Goal: Task Accomplishment & Management: Complete application form

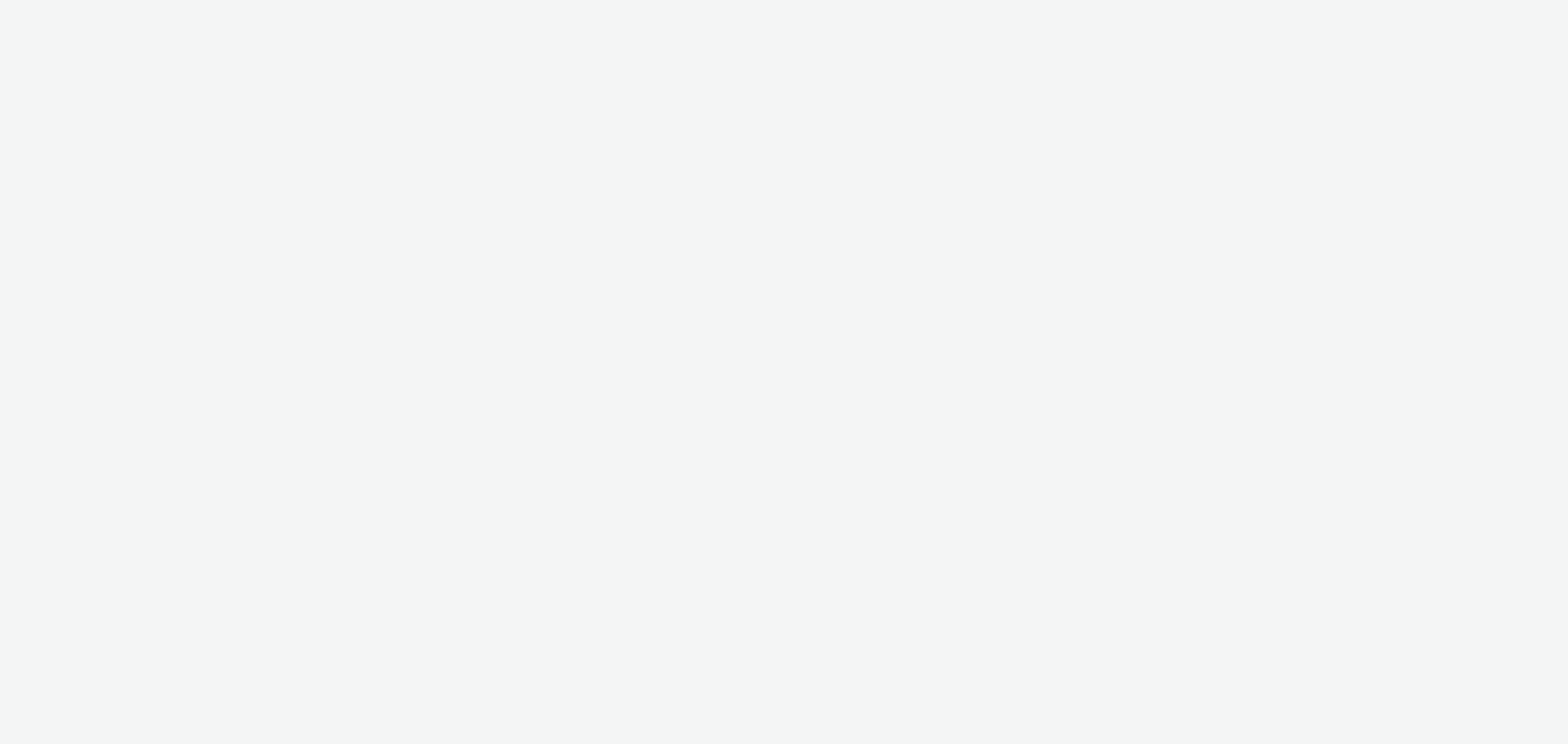
select select "11a7df10-284f-415c-b52a-427acf4c31ae"
select select "23ac11bc-76f7-45aa-bb6e-913a84dd47ea"
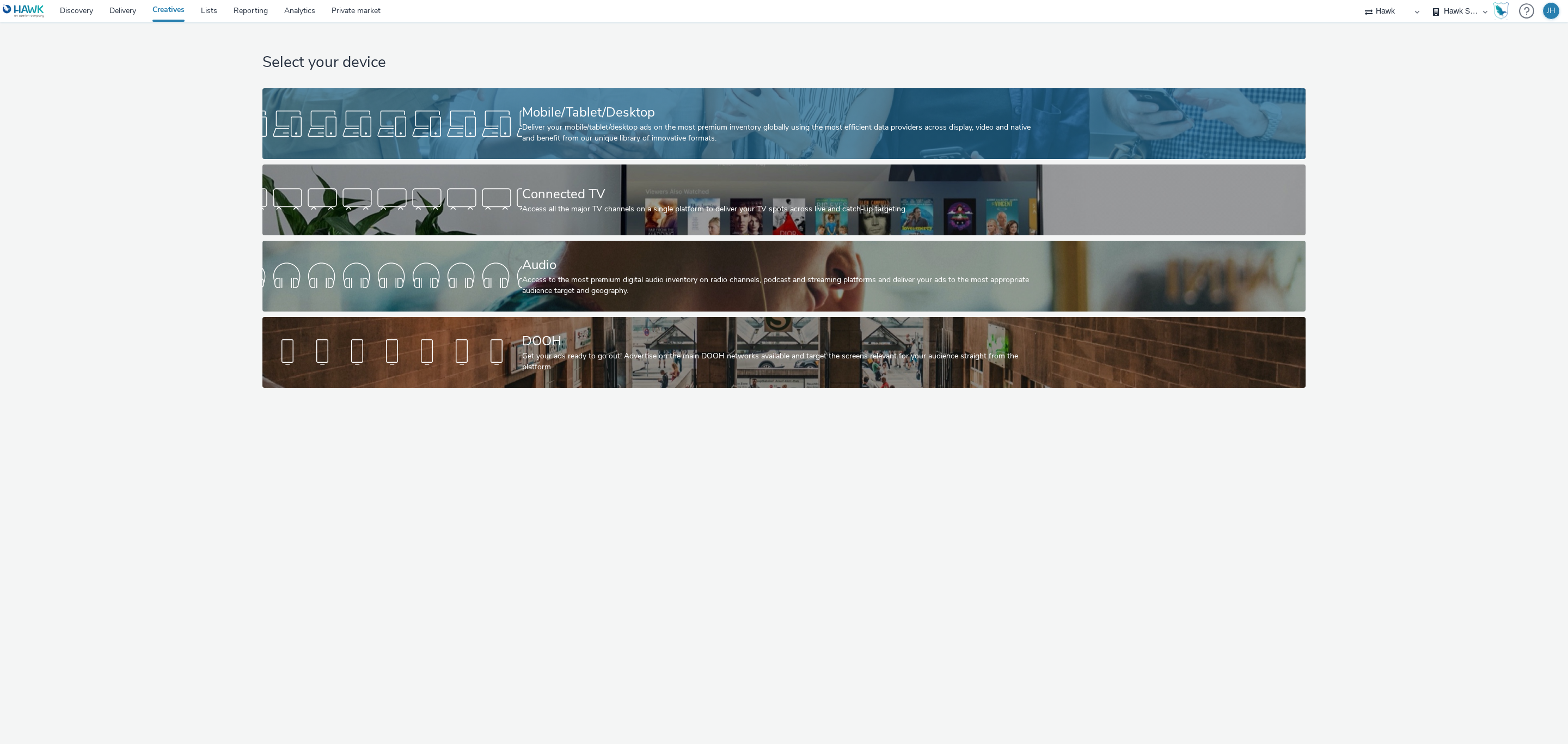
click at [558, 132] on div "Deliver your mobile/tablet/desktop ads on the most premium inventory globally u…" at bounding box center [782, 133] width 519 height 22
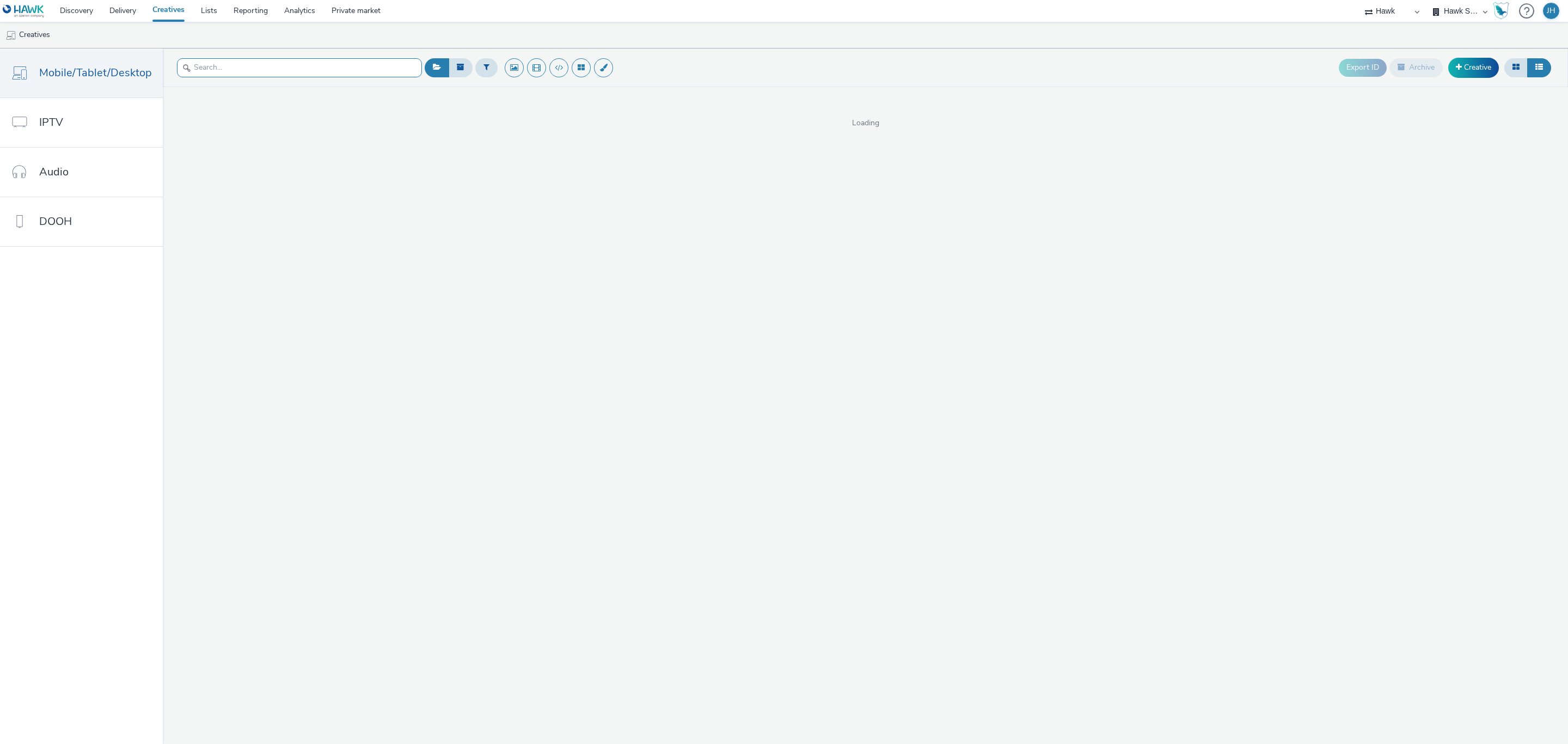
click at [258, 65] on input "text" at bounding box center [300, 68] width 245 height 19
click at [240, 82] on header "Export ID Archive Creative" at bounding box center [865, 68] width 1405 height 39
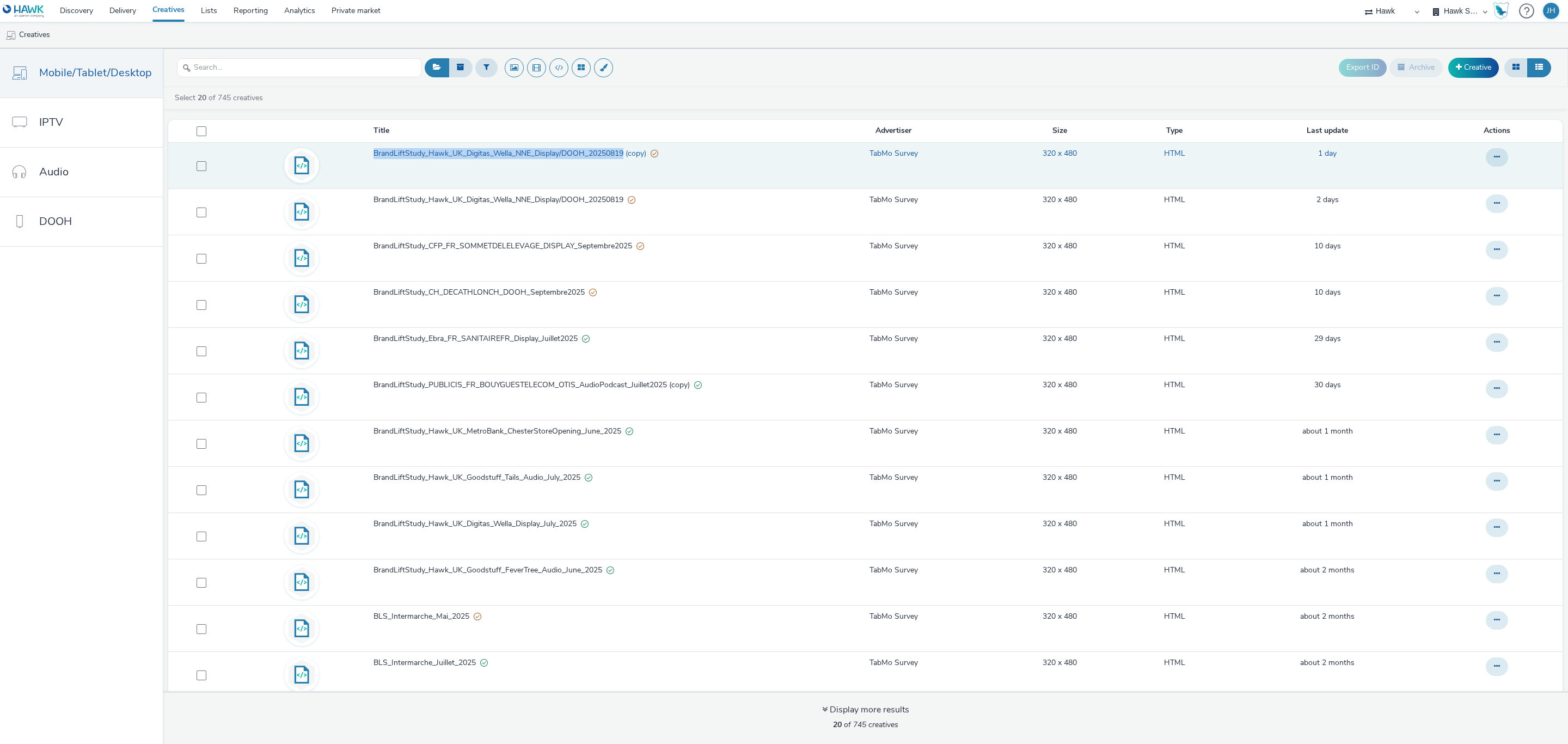
drag, startPoint x: 368, startPoint y: 150, endPoint x: 623, endPoint y: 163, distance: 255.3
click at [623, 163] on td "BrandLiftStudy_Hawk_UK_Digitas_Wella_NNE_Display/DOOH_20250819 (copy)" at bounding box center [585, 165] width 425 height 46
copy span "BrandLiftStudy_Hawk_UK_Digitas_Wella_NNE_Display/DOOH_20250819"
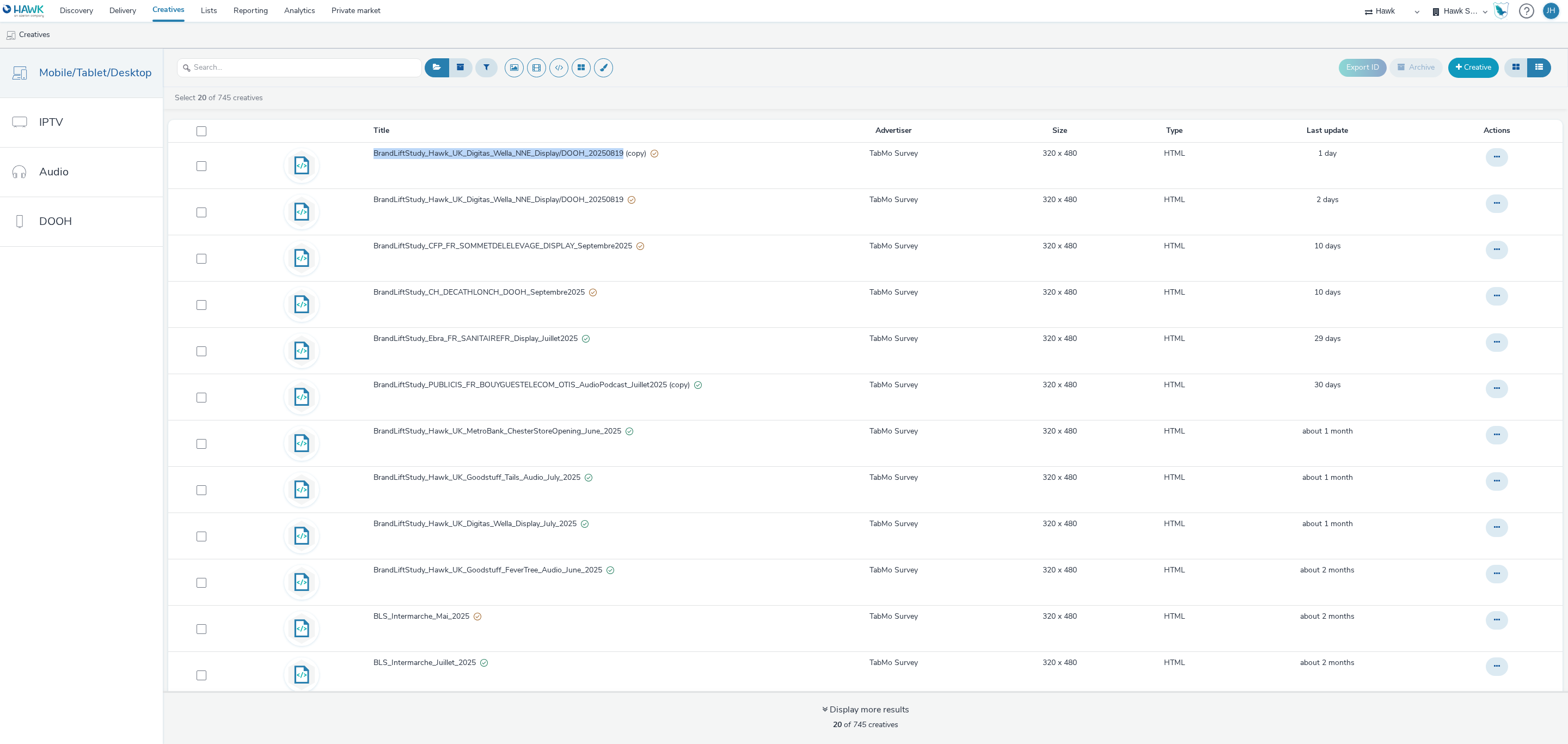
click at [1485, 69] on link "Creative" at bounding box center [1474, 68] width 51 height 19
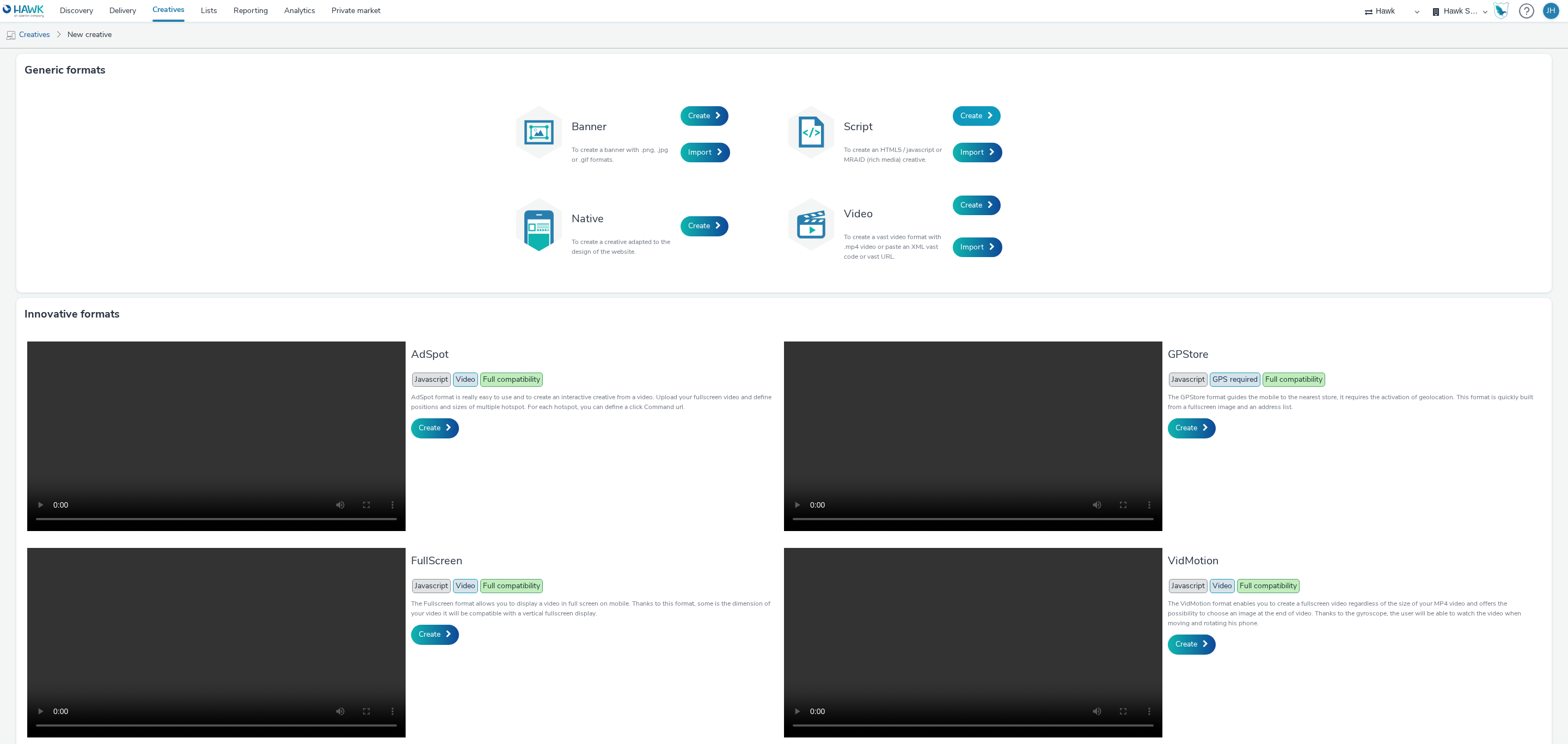
click at [972, 112] on span "Create" at bounding box center [972, 115] width 22 height 10
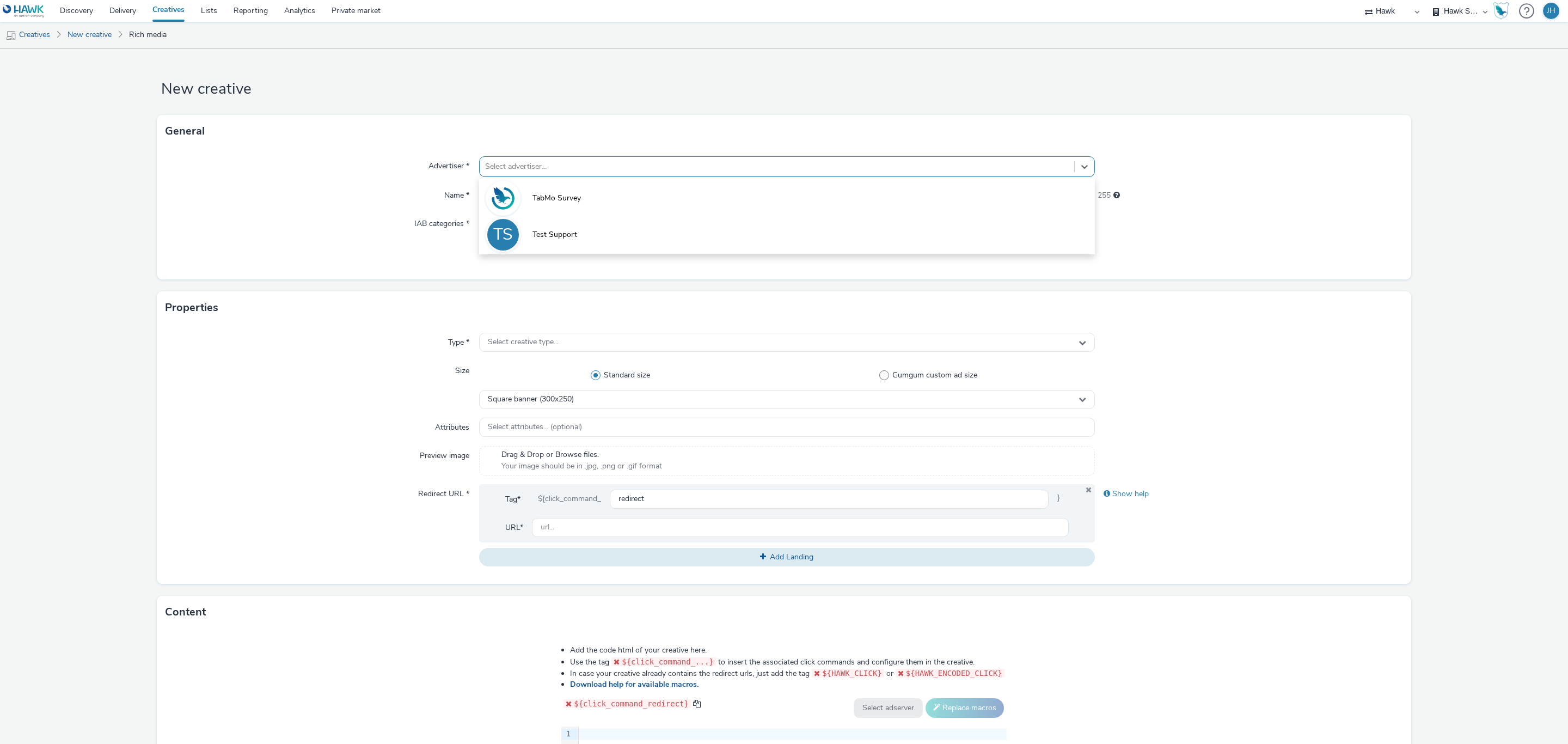
click at [608, 167] on div at bounding box center [776, 166] width 583 height 13
paste input "BrandLiftStudy_Hawk_UK_Digitas_Wella_NNE_Display/DOOH_20250819"
type input "BrandLiftStudy_Hawk_UK_Digitas_Wella_NNE_Display/DOOH_20250819"
click at [366, 193] on div "Name *" at bounding box center [322, 196] width 313 height 19
click at [559, 193] on input "text" at bounding box center [787, 196] width 616 height 19
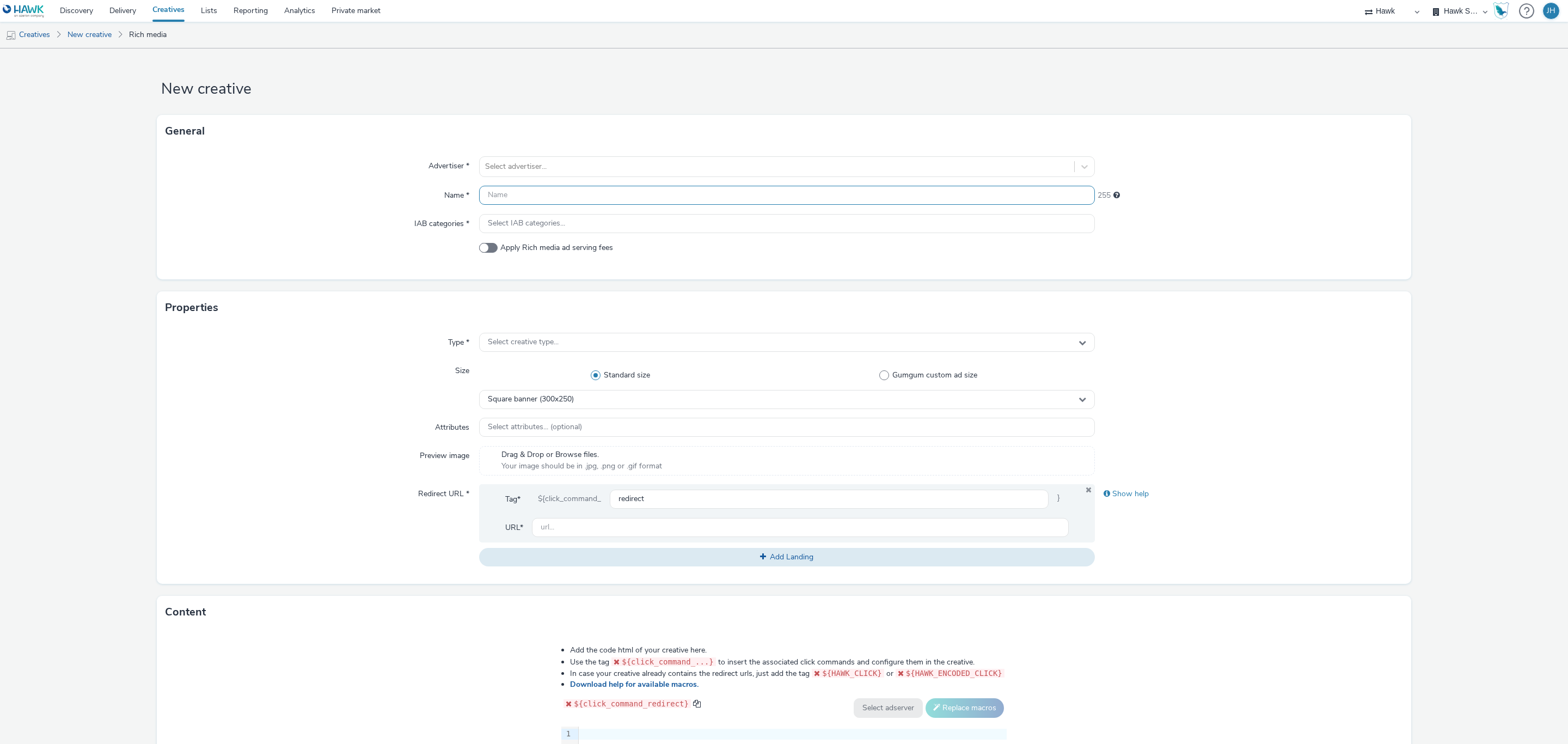
paste input "BrandLiftStudy_Hawk_UK_Digitas_Wella_NNE_Display/DOOH_20250819"
click at [570, 163] on div at bounding box center [776, 166] width 583 height 13
click at [572, 196] on span "TabMo Survey" at bounding box center [556, 198] width 48 height 11
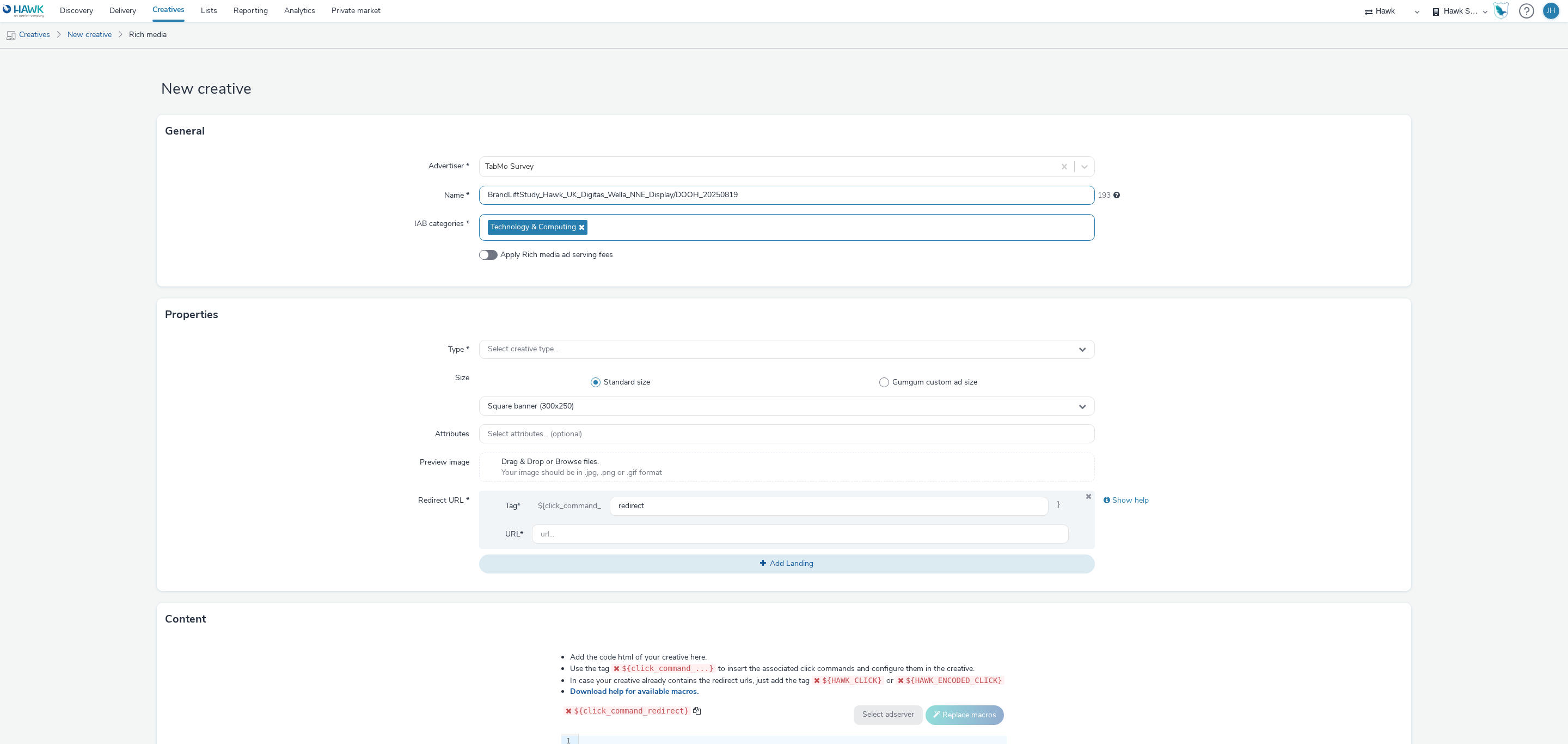
drag, startPoint x: 578, startPoint y: 196, endPoint x: 602, endPoint y: 214, distance: 30.0
click at [602, 214] on div "Advertiser * TabMo Survey Name * BrandLiftStudy_Hawk_UK_Digitas_Wella_NNE_Displ…" at bounding box center [784, 217] width 1254 height 139
drag, startPoint x: 576, startPoint y: 194, endPoint x: 605, endPoint y: 207, distance: 31.8
click at [605, 207] on div "Advertiser * TabMo Survey Name * BrandLiftStudy_Hawk_UK_Publicis_Wella_NNE_Disp…" at bounding box center [784, 217] width 1254 height 139
drag, startPoint x: 611, startPoint y: 203, endPoint x: 627, endPoint y: 218, distance: 21.9
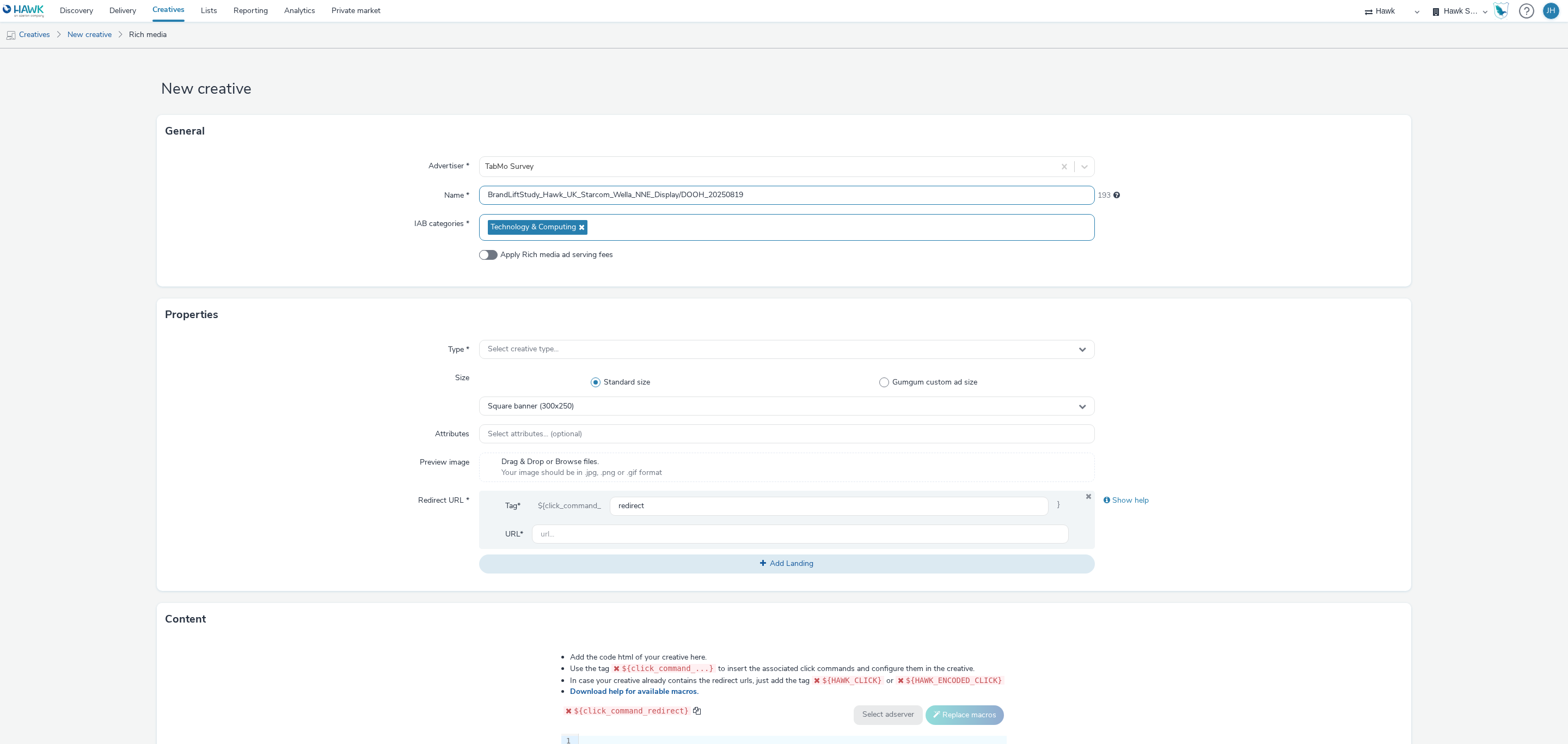
click at [627, 218] on div "Advertiser * TabMo Survey Name * BrandLiftStudy_Hawk_UK_Starcom_Wella_NNE_Displ…" at bounding box center [784, 217] width 1254 height 139
drag, startPoint x: 625, startPoint y: 196, endPoint x: 640, endPoint y: 201, distance: 15.8
click at [640, 201] on input "BrandLiftStudy_Hawk_UK_Starcom_Visa_NNE_Display/DOOH_20250819" at bounding box center [787, 196] width 616 height 19
click at [647, 194] on input "BrandLiftStudy_Hawk_UK_Starcom_Visa_NNE_Display/DOOH_20250819" at bounding box center [787, 196] width 616 height 19
drag, startPoint x: 642, startPoint y: 195, endPoint x: 625, endPoint y: 208, distance: 21.4
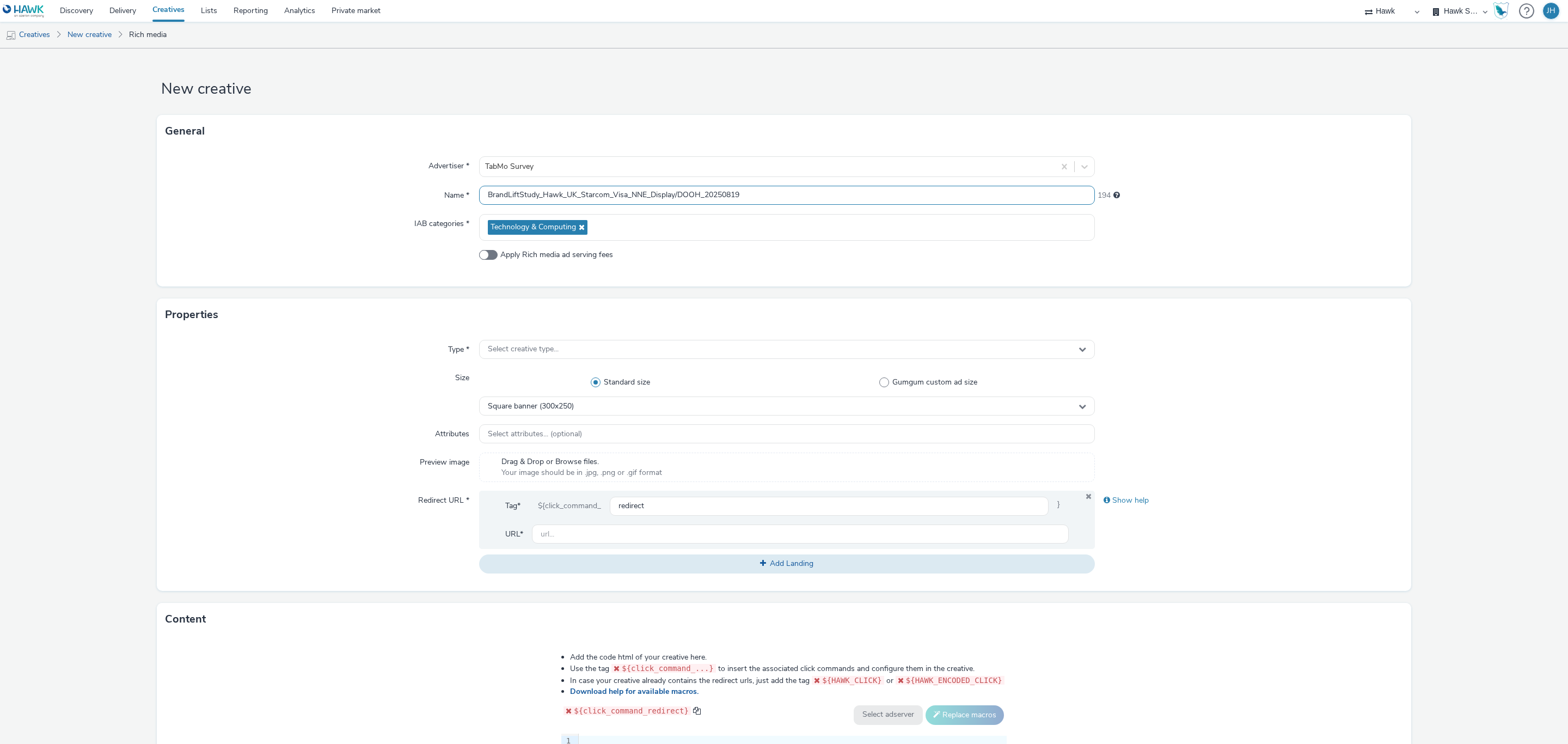
click at [625, 208] on div "Advertiser * TabMo Survey Name * BrandLiftStudy_Hawk_UK_Starcom_Visa_NNE_Displa…" at bounding box center [784, 217] width 1254 height 139
drag, startPoint x: 675, startPoint y: 196, endPoint x: 701, endPoint y: 211, distance: 30.0
click at [701, 211] on div "Advertiser * TabMo Survey Name * BrandLiftStudy_Hawk_UK_Starcom_Visa_UKXB_Displ…" at bounding box center [784, 217] width 1254 height 139
type input "BrandLiftStudy_Hawk_UK_Starcom_Visa_UKXB_Display_20250821"
click at [704, 170] on div at bounding box center [766, 166] width 564 height 13
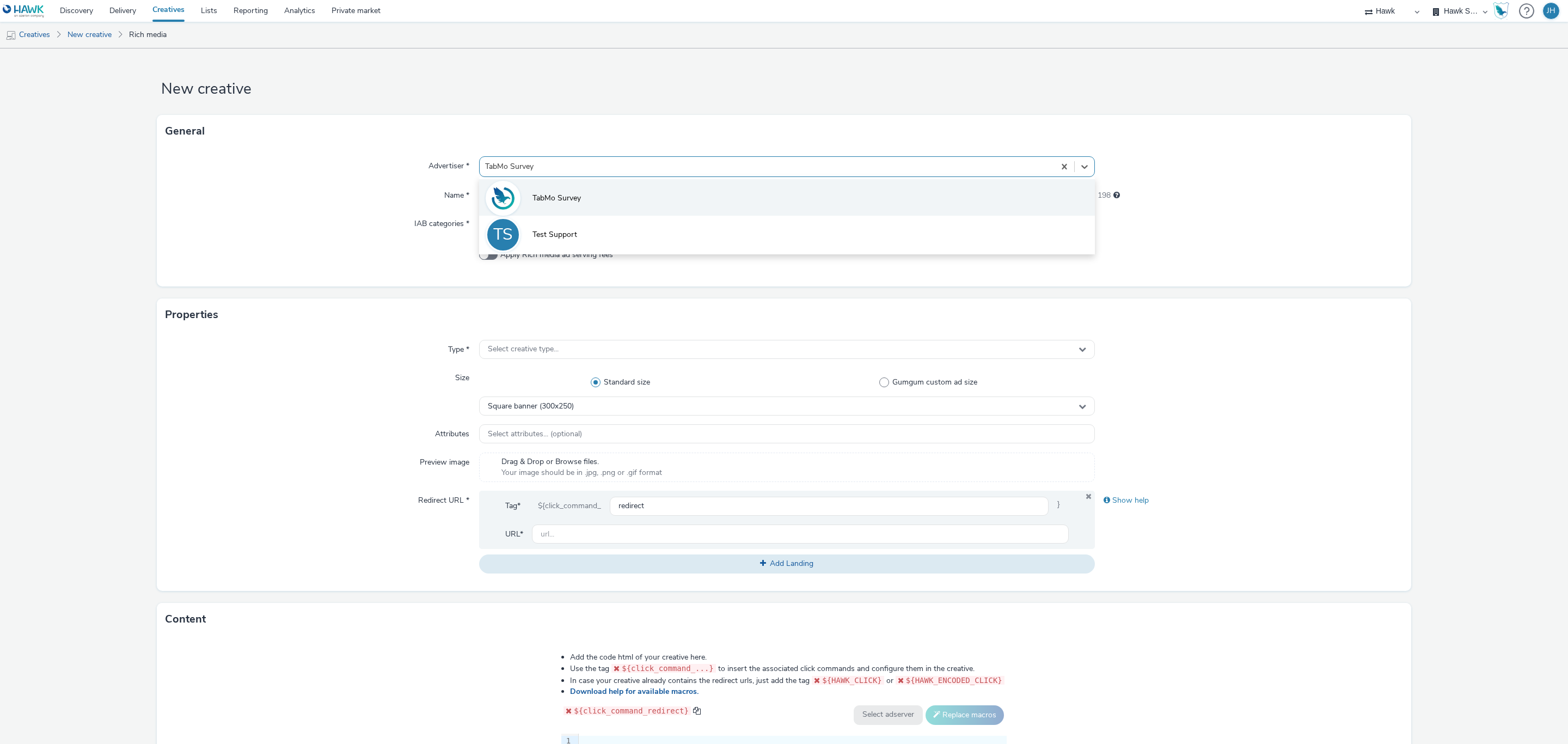
click at [678, 200] on li "TabMo Survey" at bounding box center [787, 197] width 616 height 37
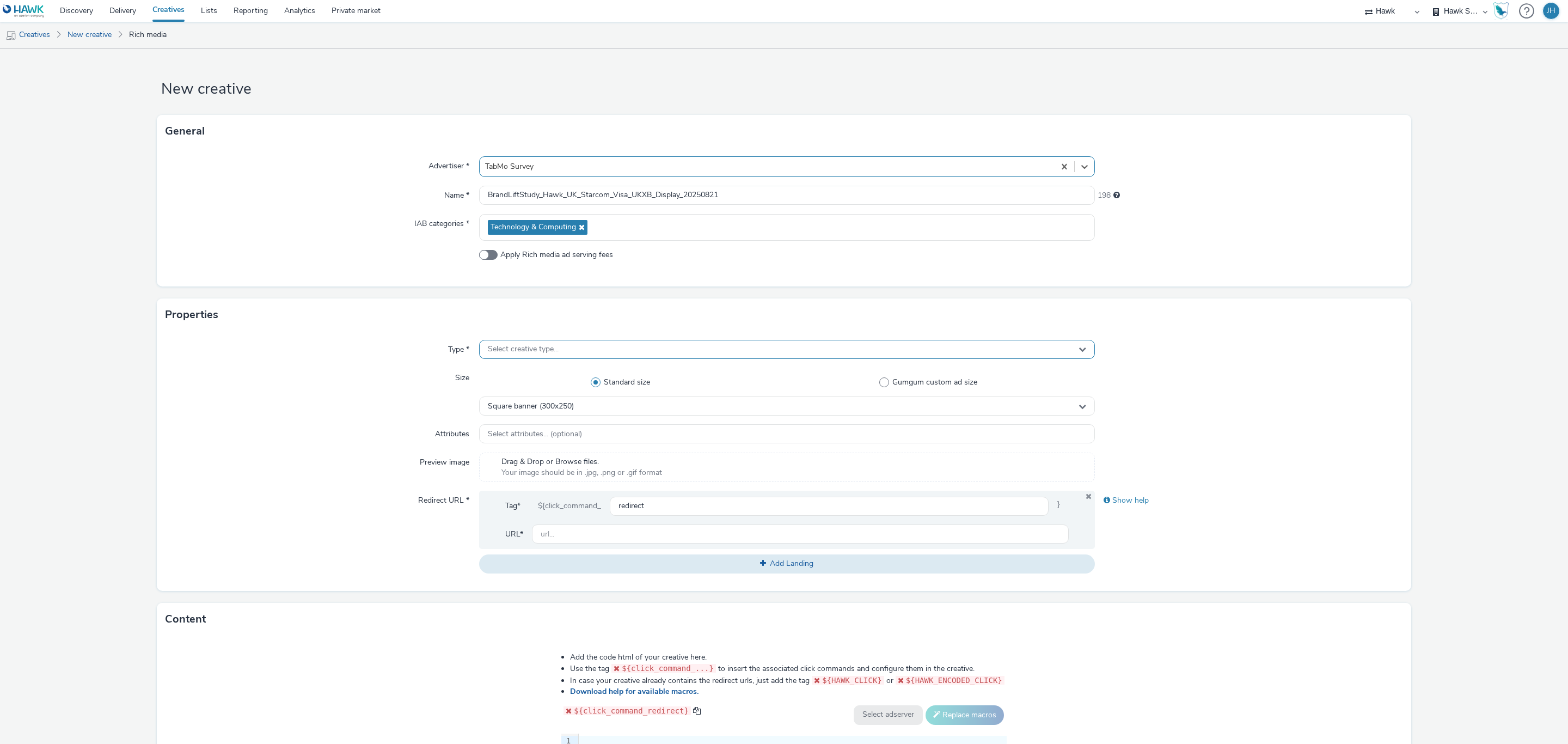
click at [551, 356] on div "Select creative type..." at bounding box center [787, 349] width 616 height 19
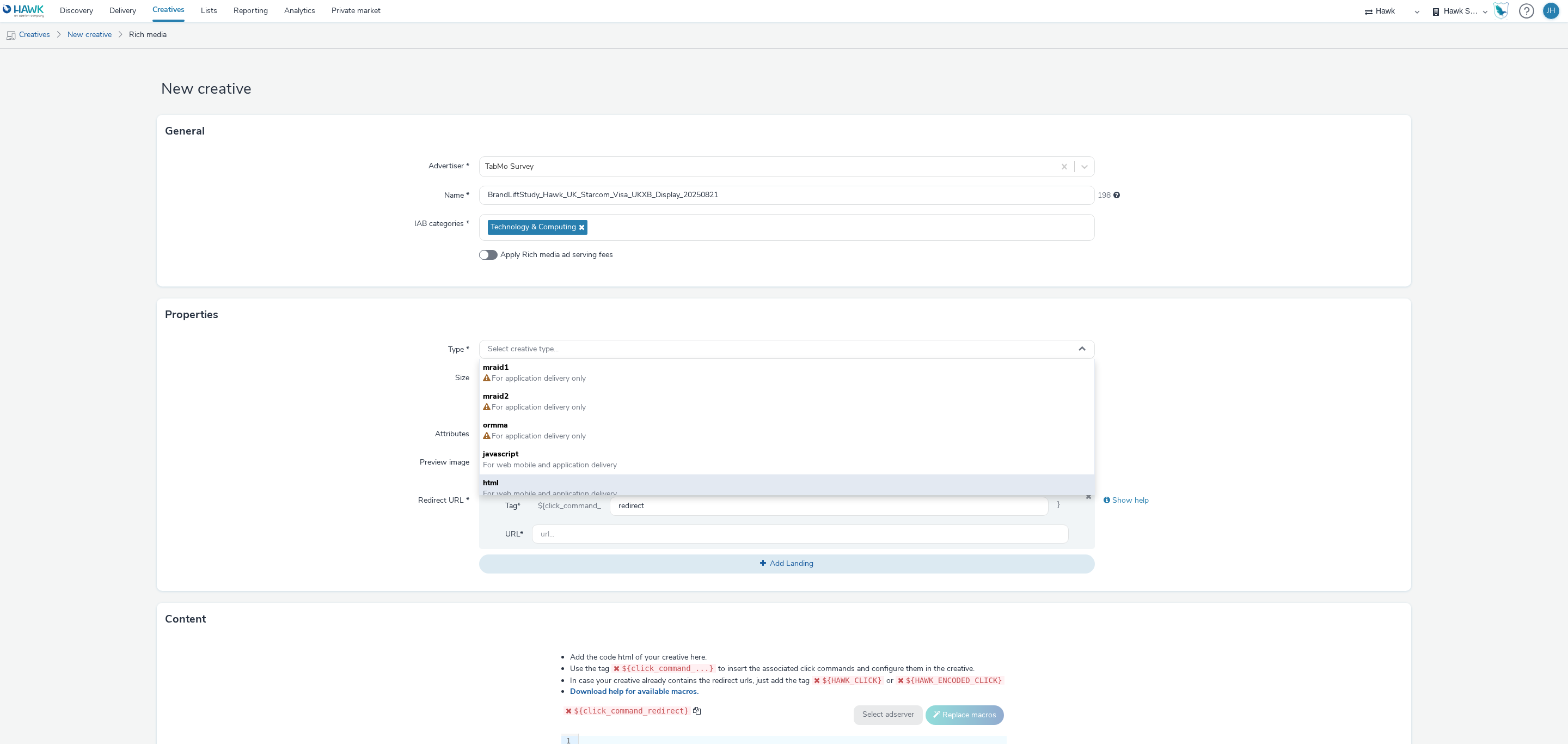
click at [551, 482] on span "html" at bounding box center [786, 483] width 608 height 11
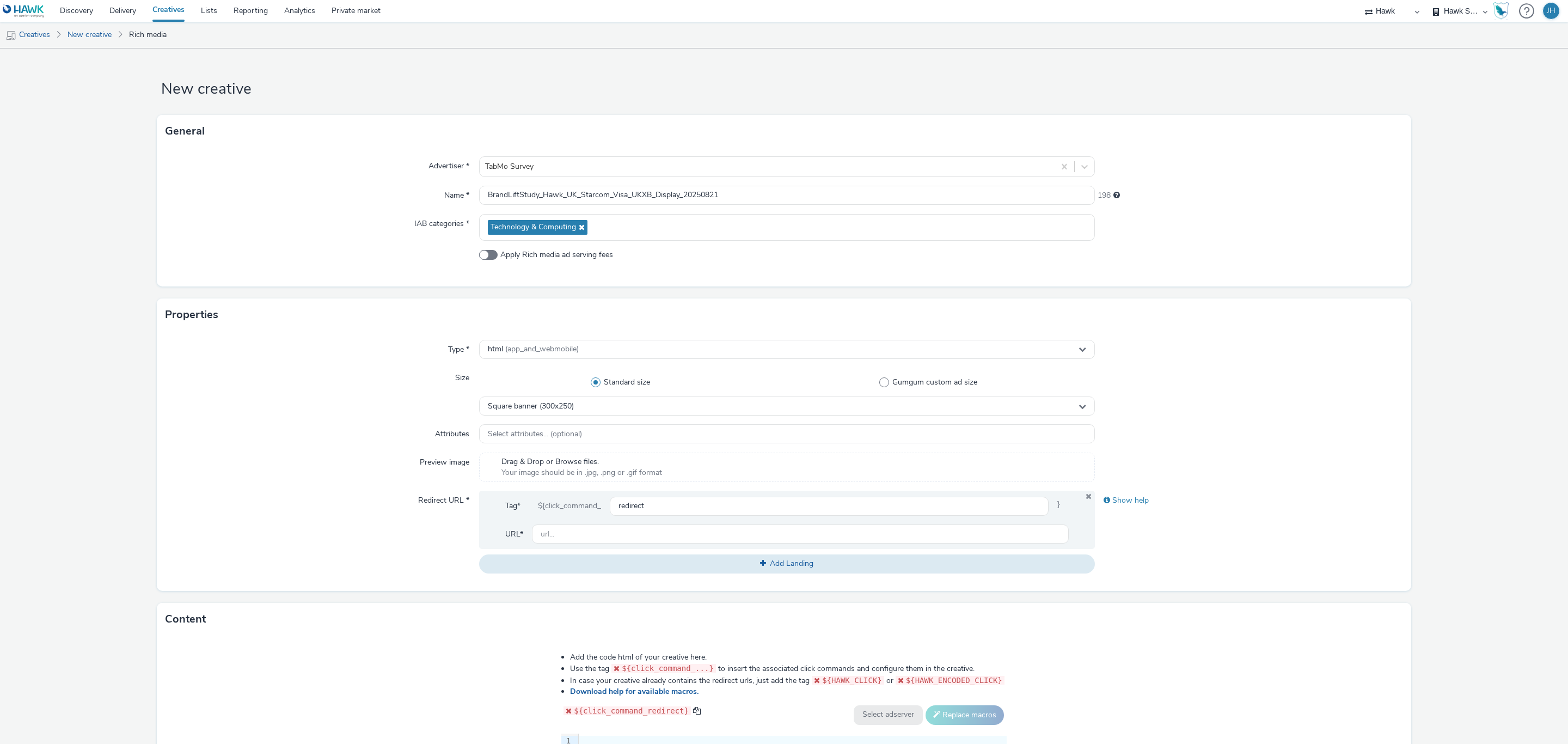
click at [351, 409] on div "Size" at bounding box center [322, 391] width 313 height 48
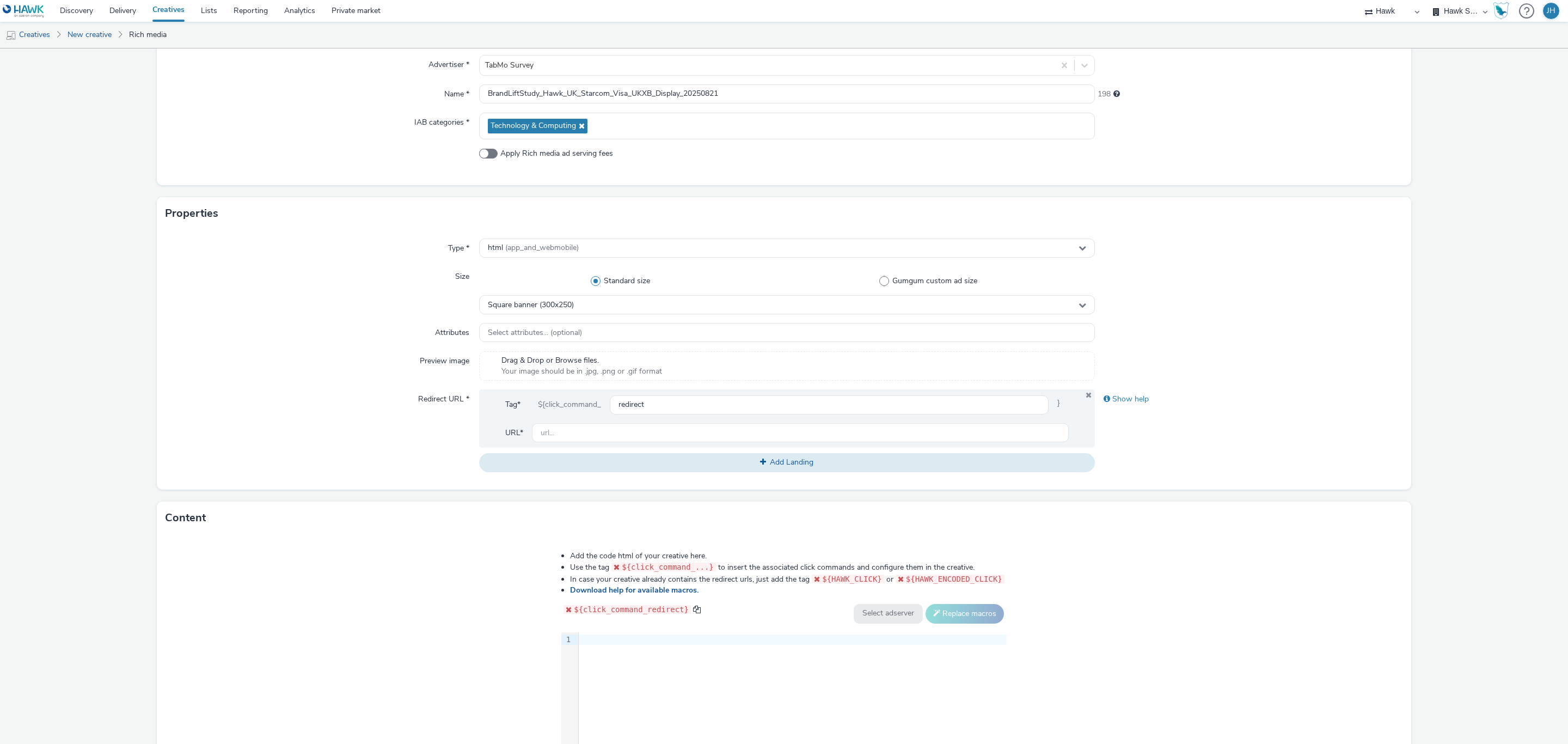
scroll to position [229, 0]
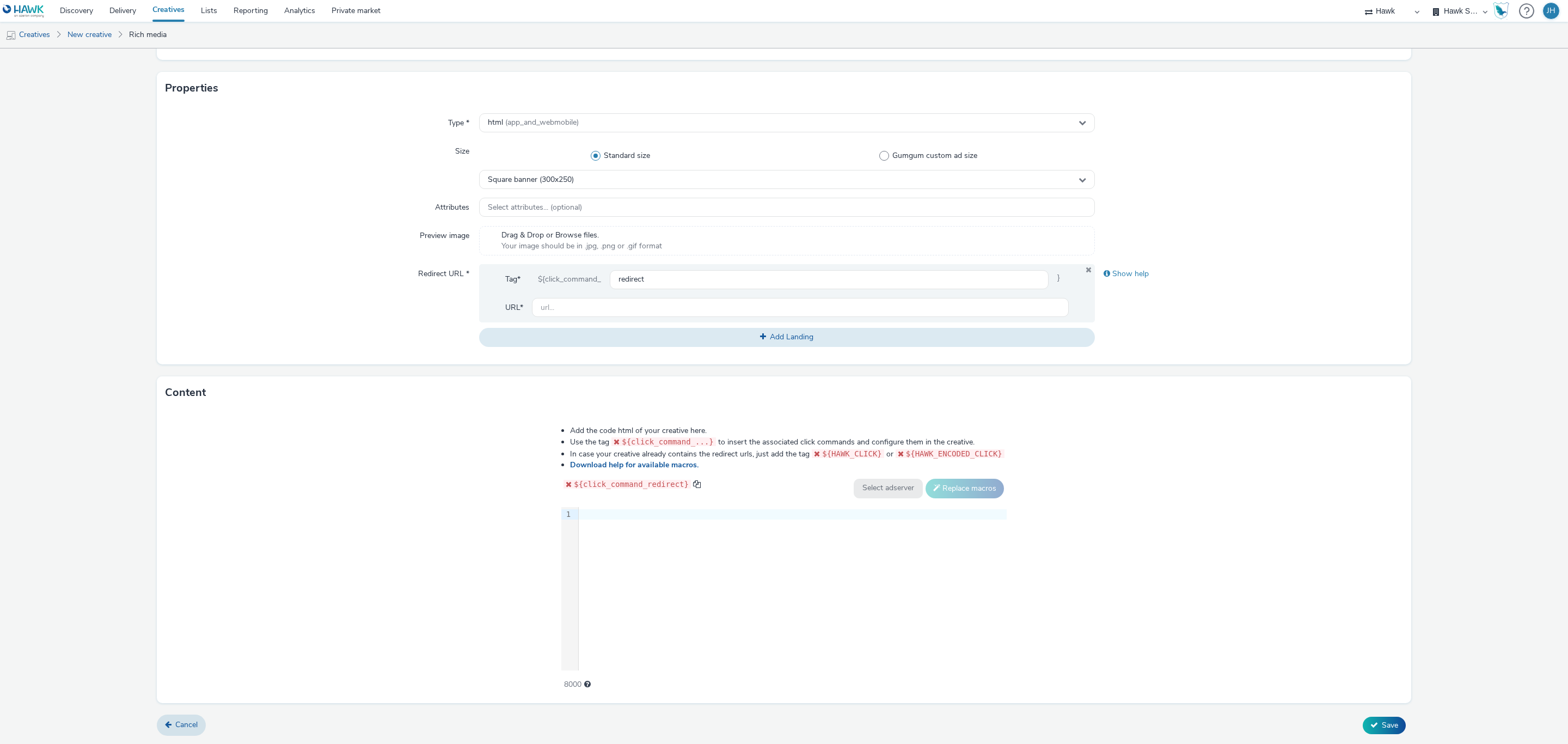
click at [1297, 381] on div "Content" at bounding box center [784, 392] width 1254 height 32
click at [611, 311] on input "text" at bounding box center [799, 307] width 536 height 19
type input "https://www.tabmo.io"
click at [248, 467] on div "Add the code html of your creative here. Use the tag ${click_command_...} to in…" at bounding box center [784, 556] width 1254 height 294
click at [634, 510] on div at bounding box center [792, 515] width 428 height 11
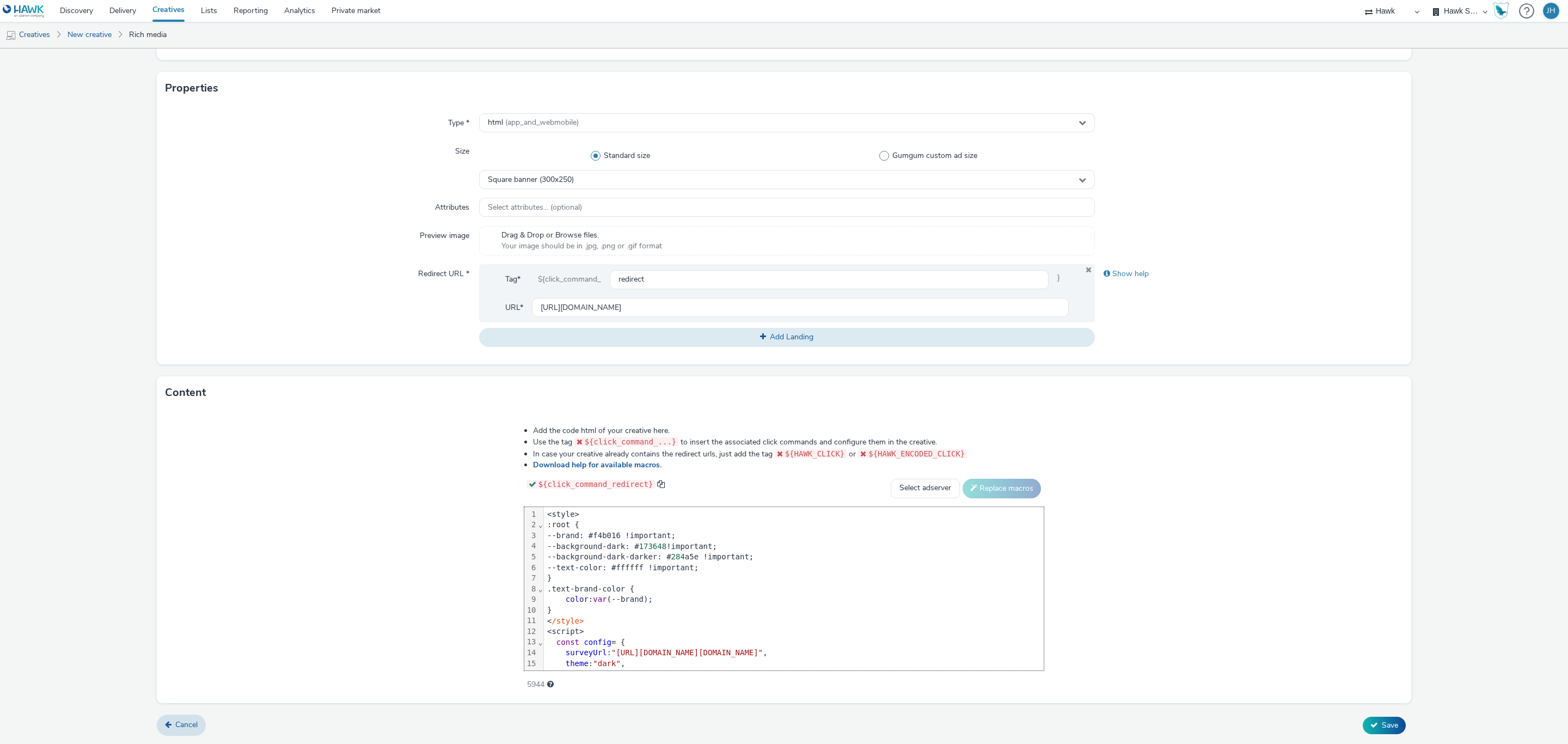
scroll to position [427, 0]
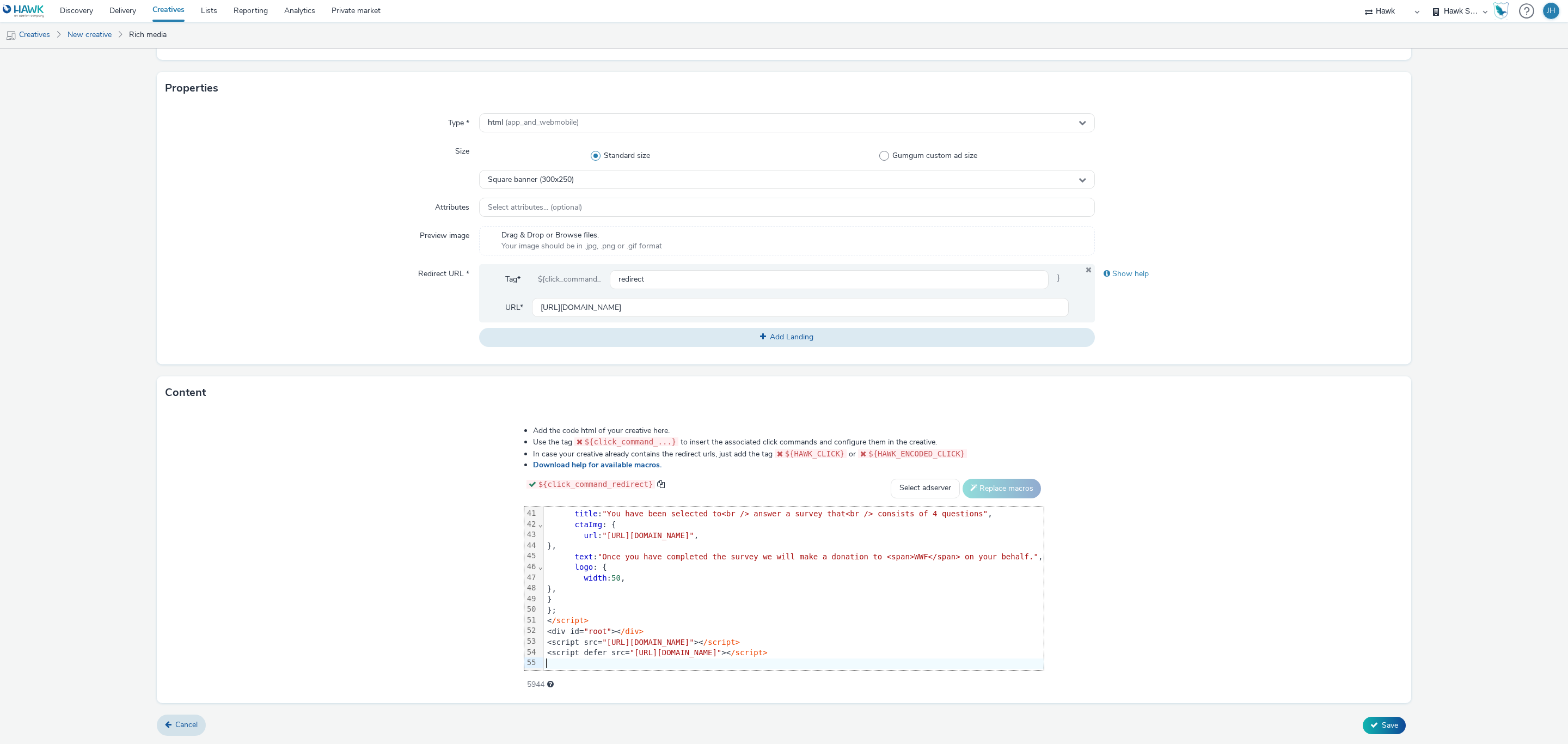
click at [1287, 530] on div "Add the code html of your creative here. Use the tag ${click_command_...} to in…" at bounding box center [784, 556] width 1254 height 294
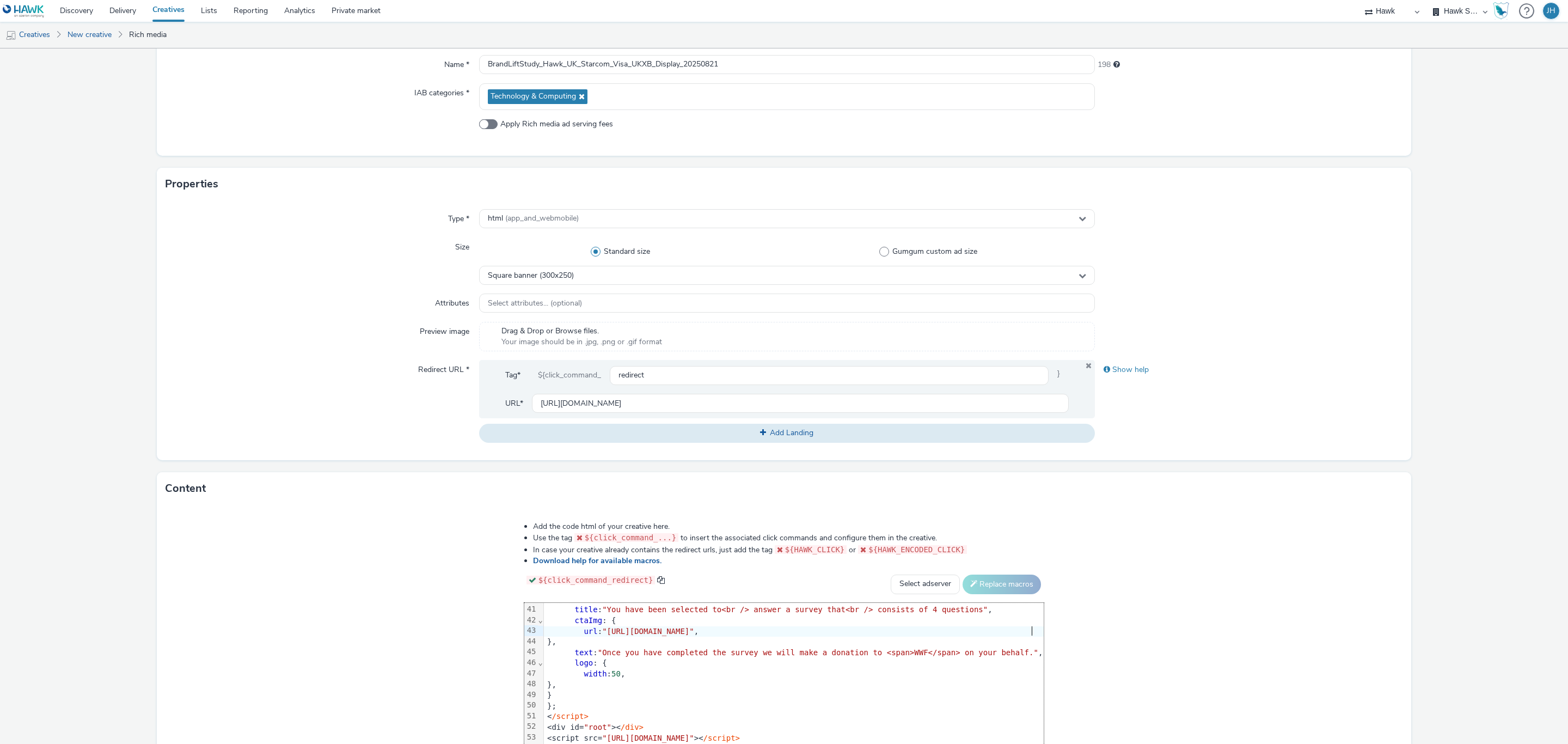
scroll to position [0, 0]
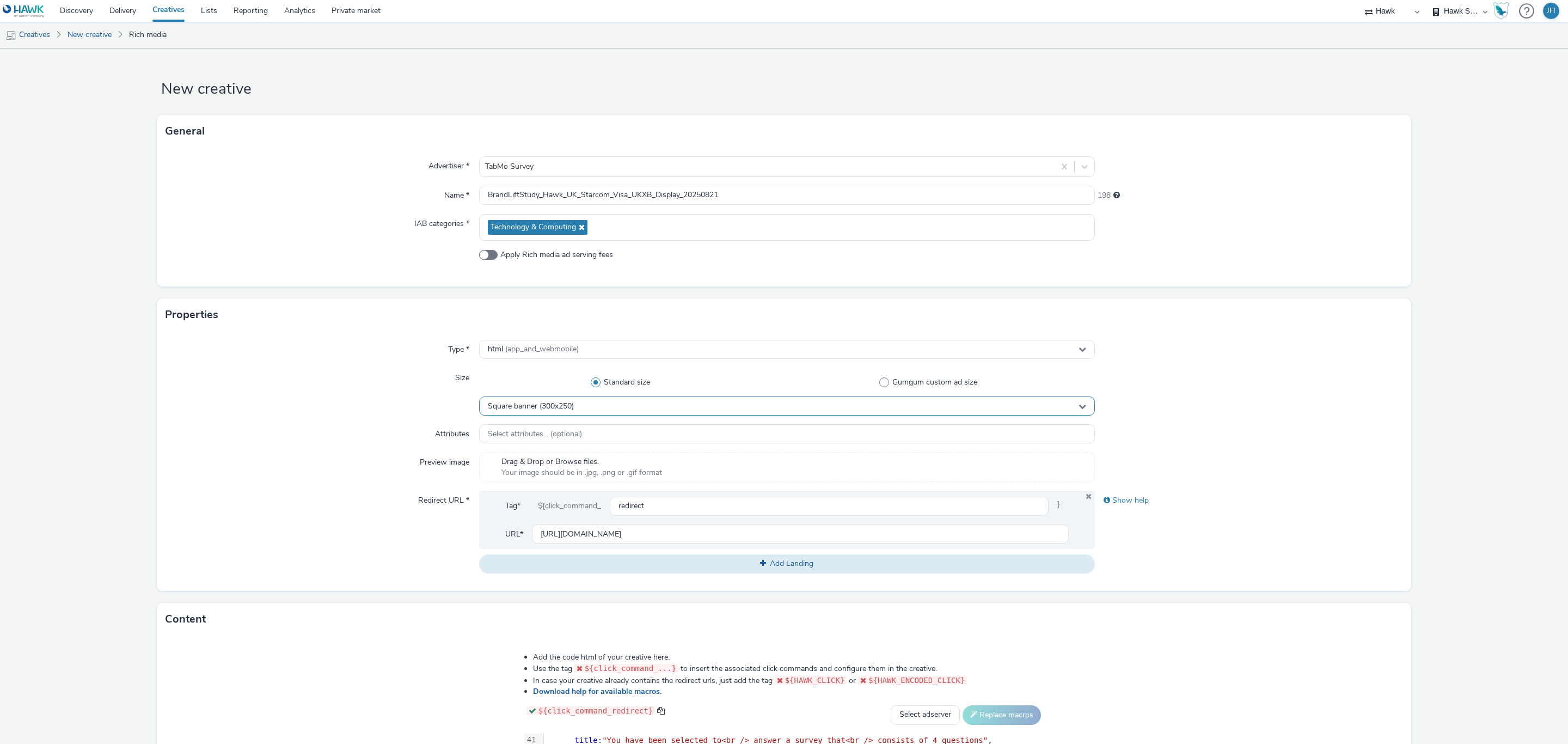
click at [534, 414] on div "Square banner (300x250)" at bounding box center [787, 406] width 616 height 19
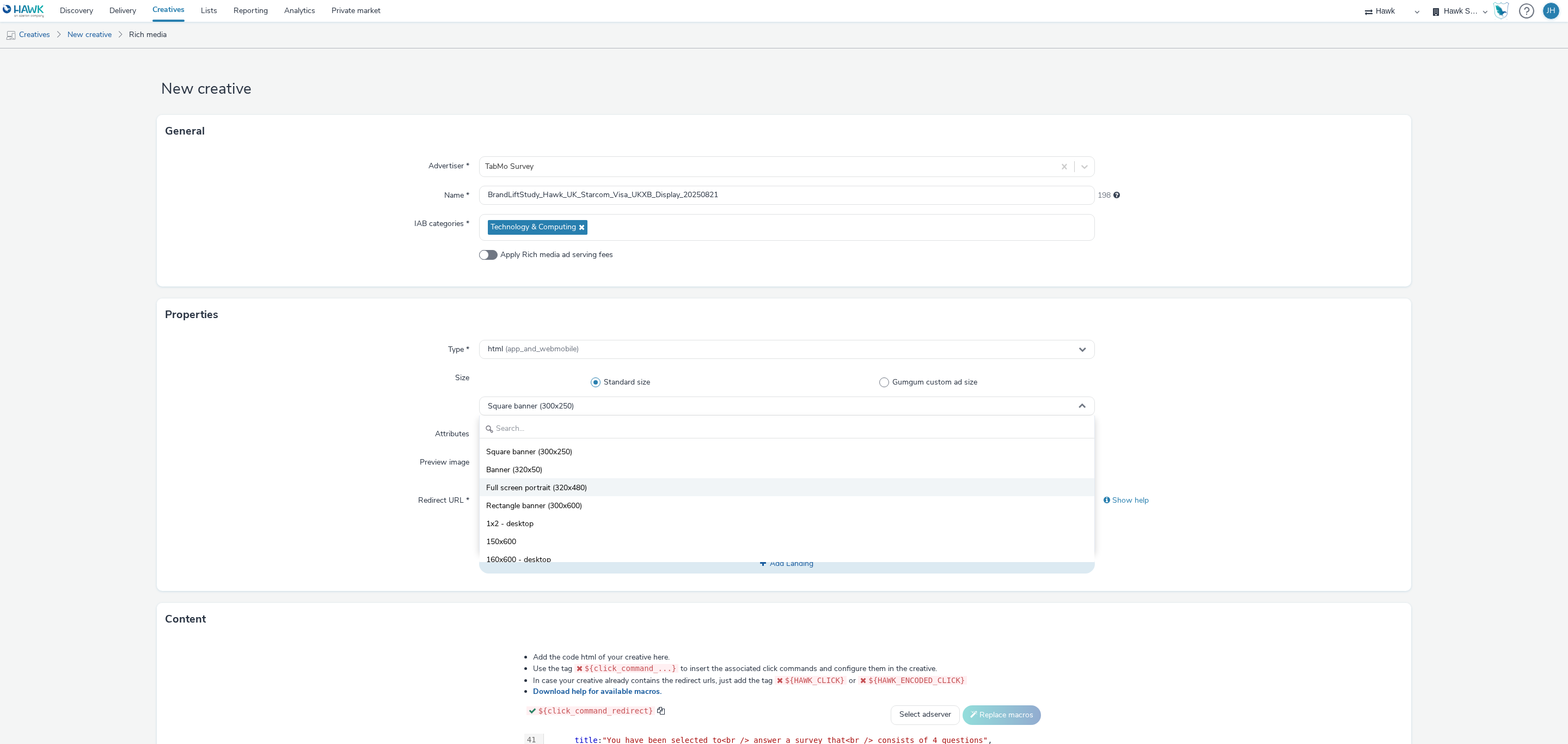
click at [537, 487] on span "Full screen portrait (320x480)" at bounding box center [536, 488] width 101 height 11
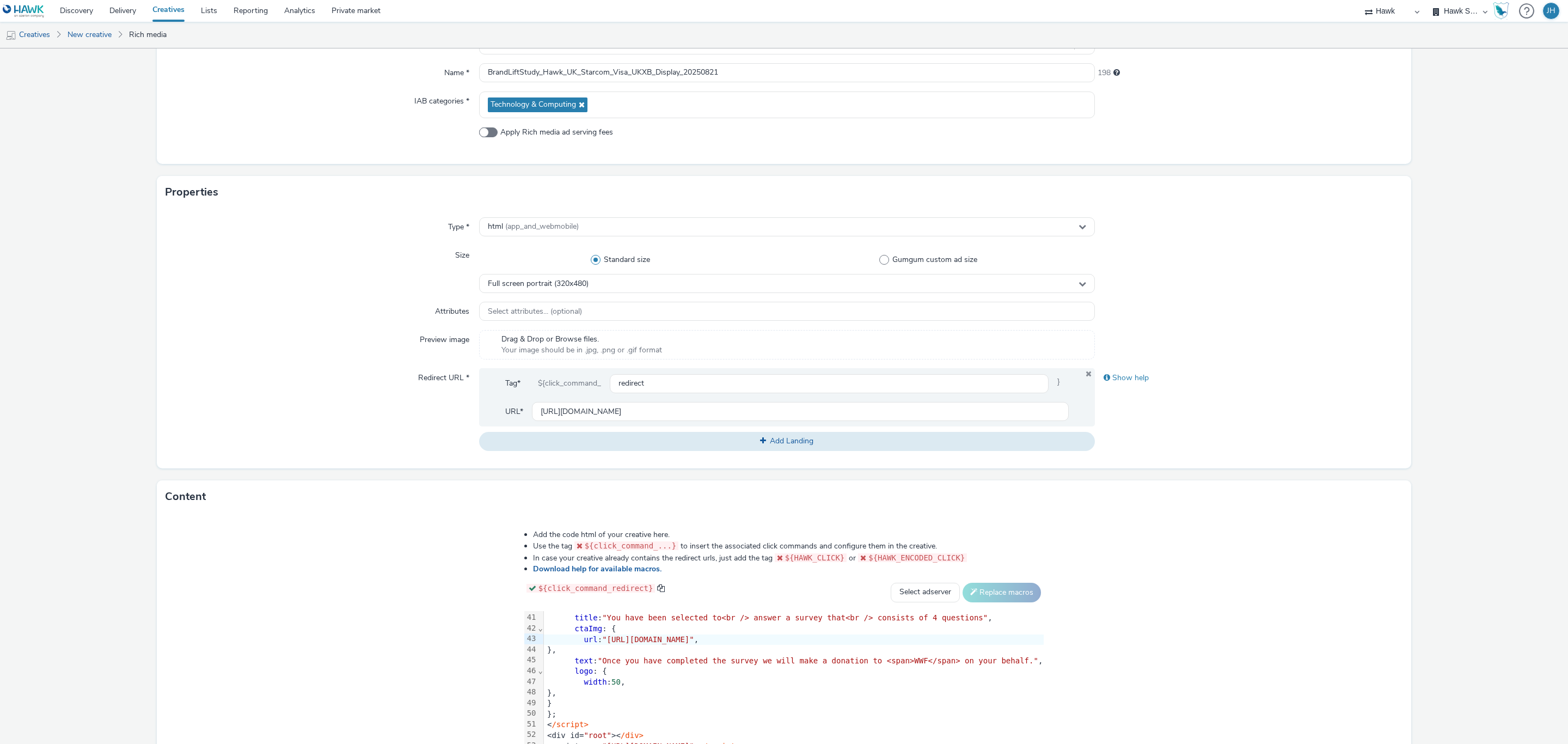
scroll to position [229, 0]
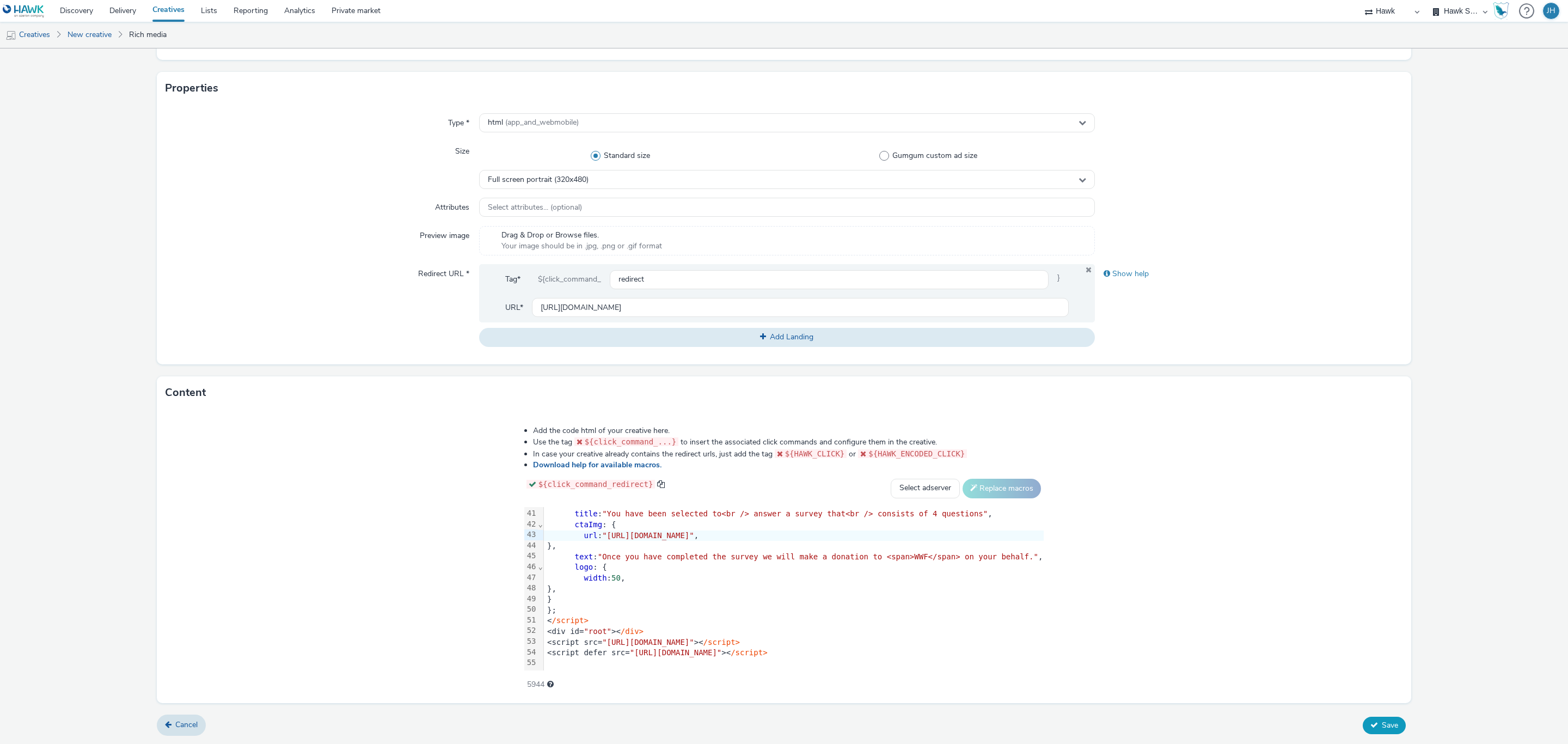
click at [1363, 725] on button "Save" at bounding box center [1384, 725] width 43 height 17
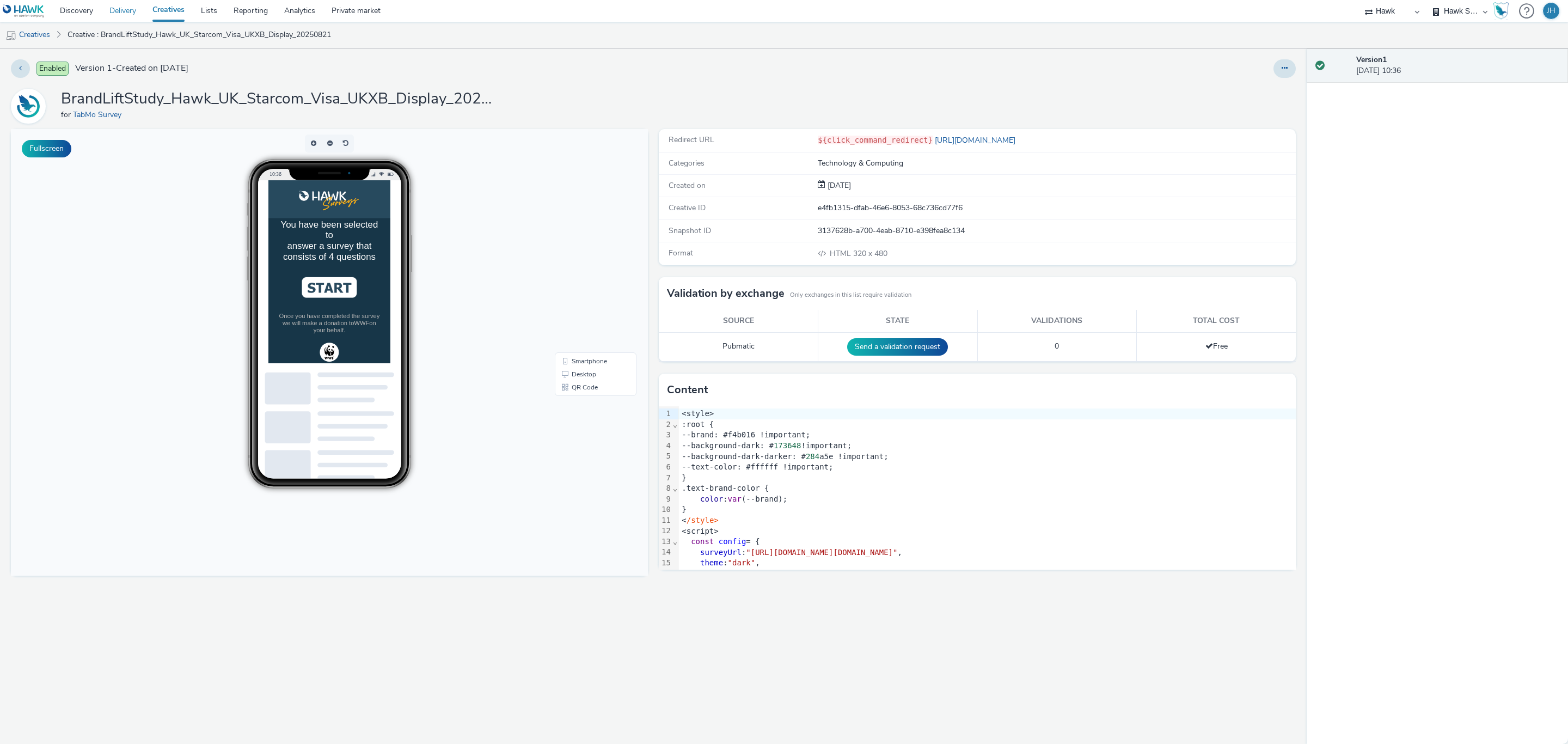
click at [116, 12] on link "Delivery" at bounding box center [123, 11] width 43 height 22
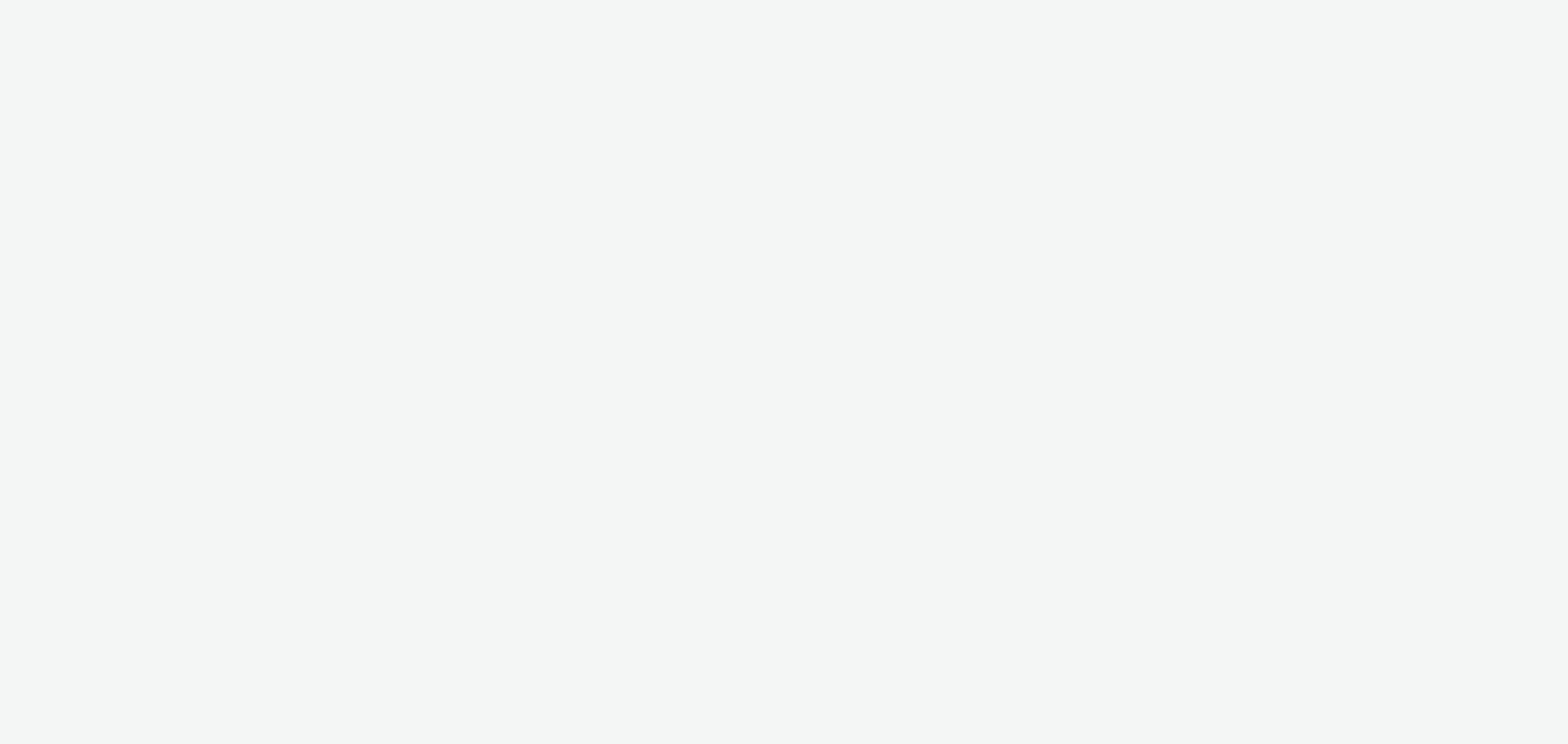
select select "11a7df10-284f-415c-b52a-427acf4c31ae"
select select "23ac11bc-76f7-45aa-bb6e-913a84dd47ea"
